Goal: Task Accomplishment & Management: Use online tool/utility

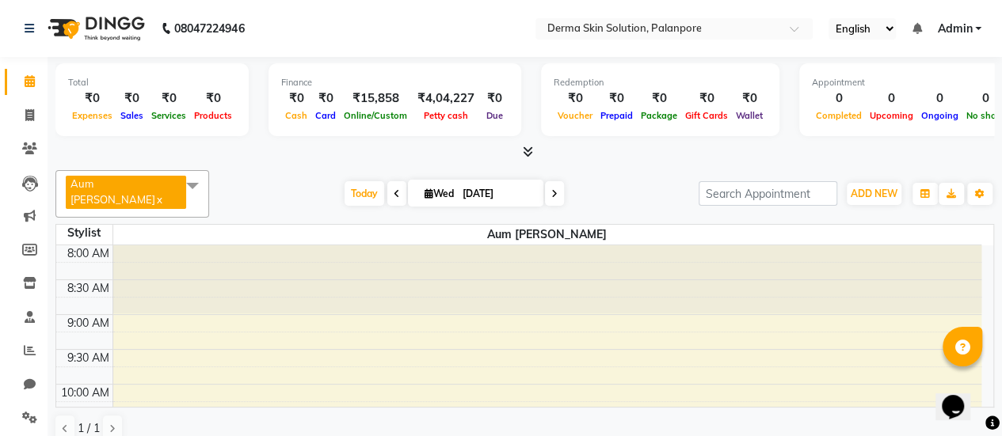
click at [45, 119] on li "Invoice" at bounding box center [24, 116] width 48 height 34
click at [23, 118] on span at bounding box center [30, 116] width 28 height 18
select select "service"
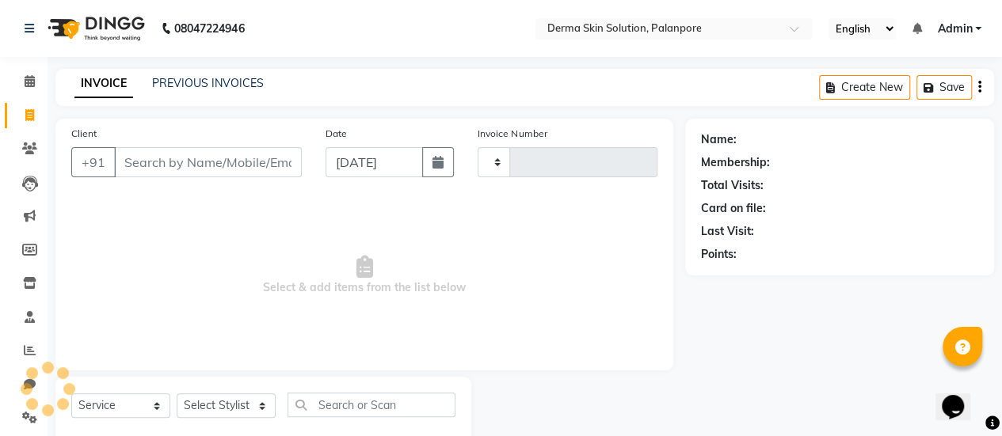
type input "0342"
select select "8167"
